Goal: Information Seeking & Learning: Check status

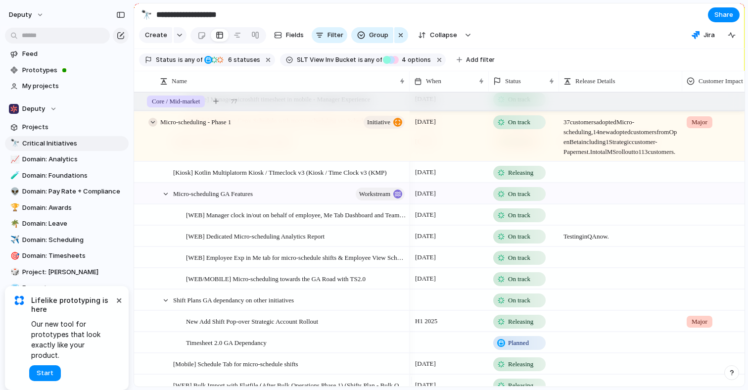
click at [149, 127] on div at bounding box center [152, 122] width 9 height 9
